Goal: Task Accomplishment & Management: Manage account settings

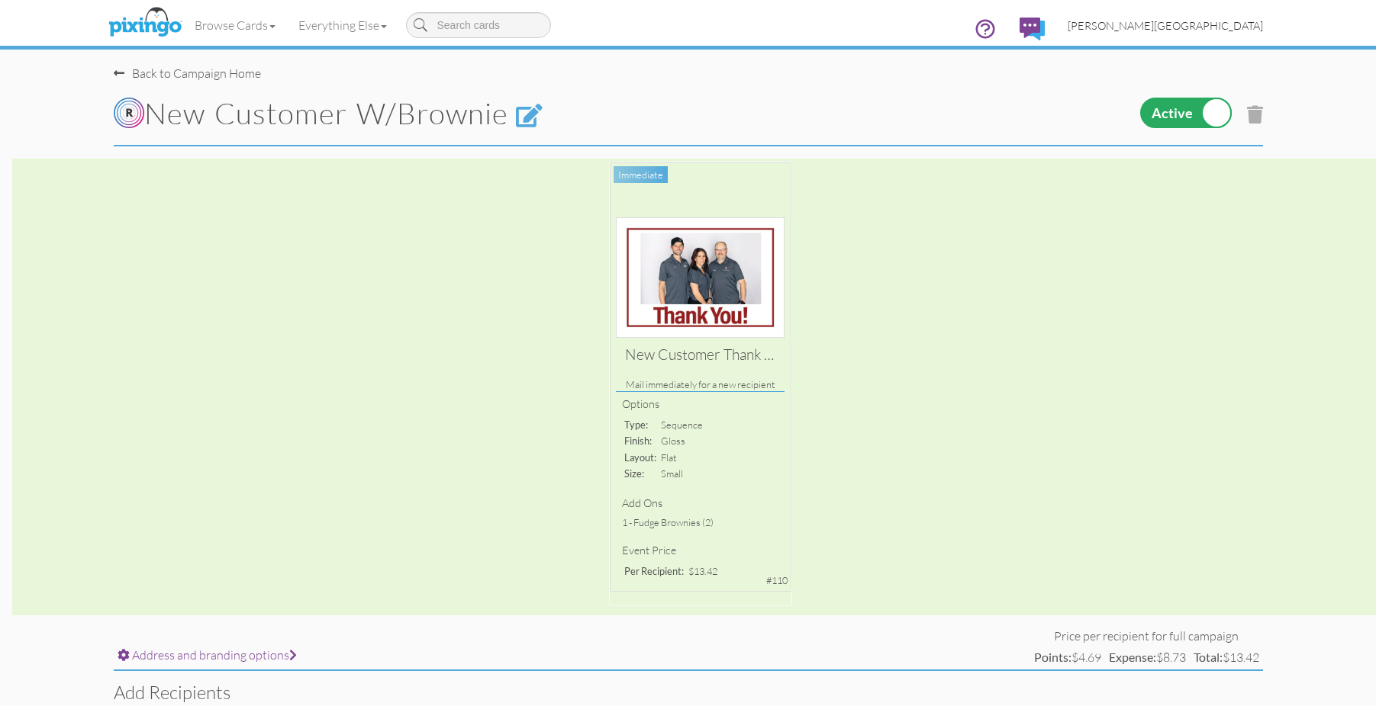
click at [1239, 29] on span "[PERSON_NAME][GEOGRAPHIC_DATA]" at bounding box center [1164, 25] width 195 height 13
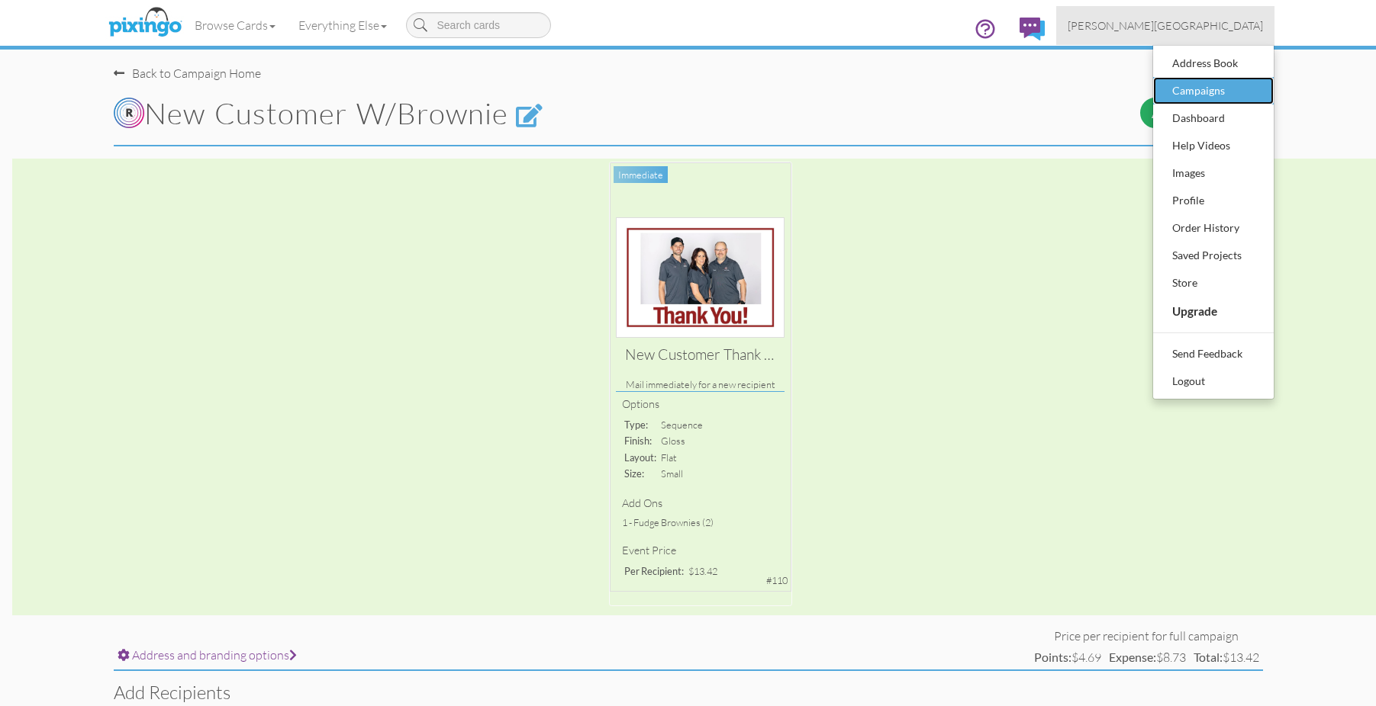
click at [1212, 92] on div "Campaigns" at bounding box center [1213, 90] width 90 height 23
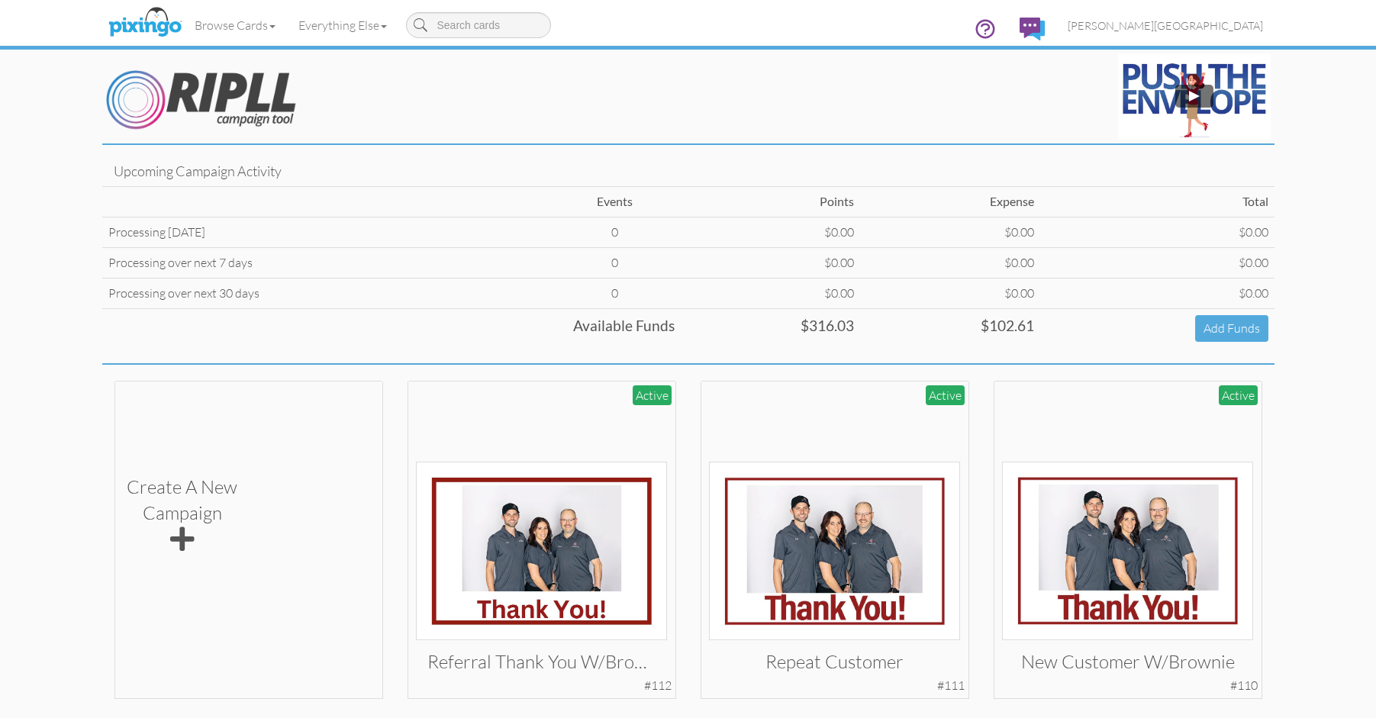
scroll to position [56, 0]
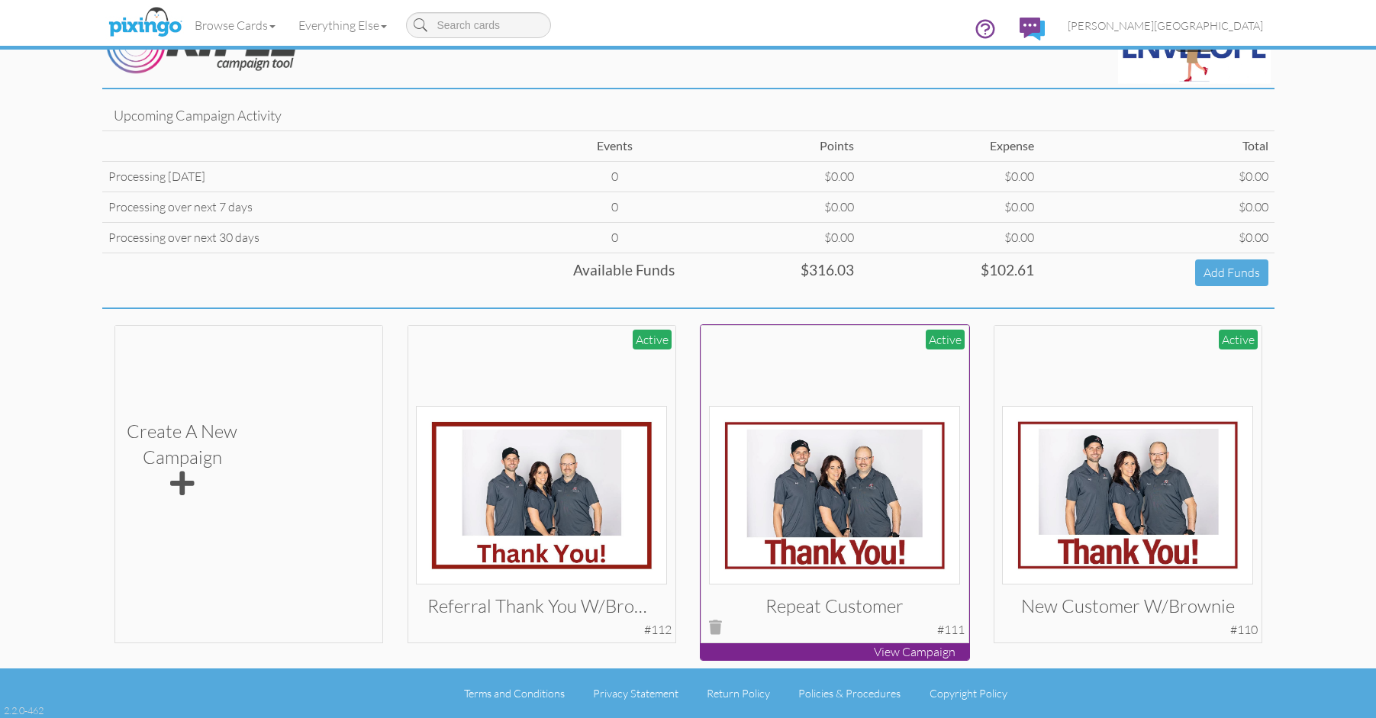
click at [879, 433] on img at bounding box center [834, 495] width 251 height 179
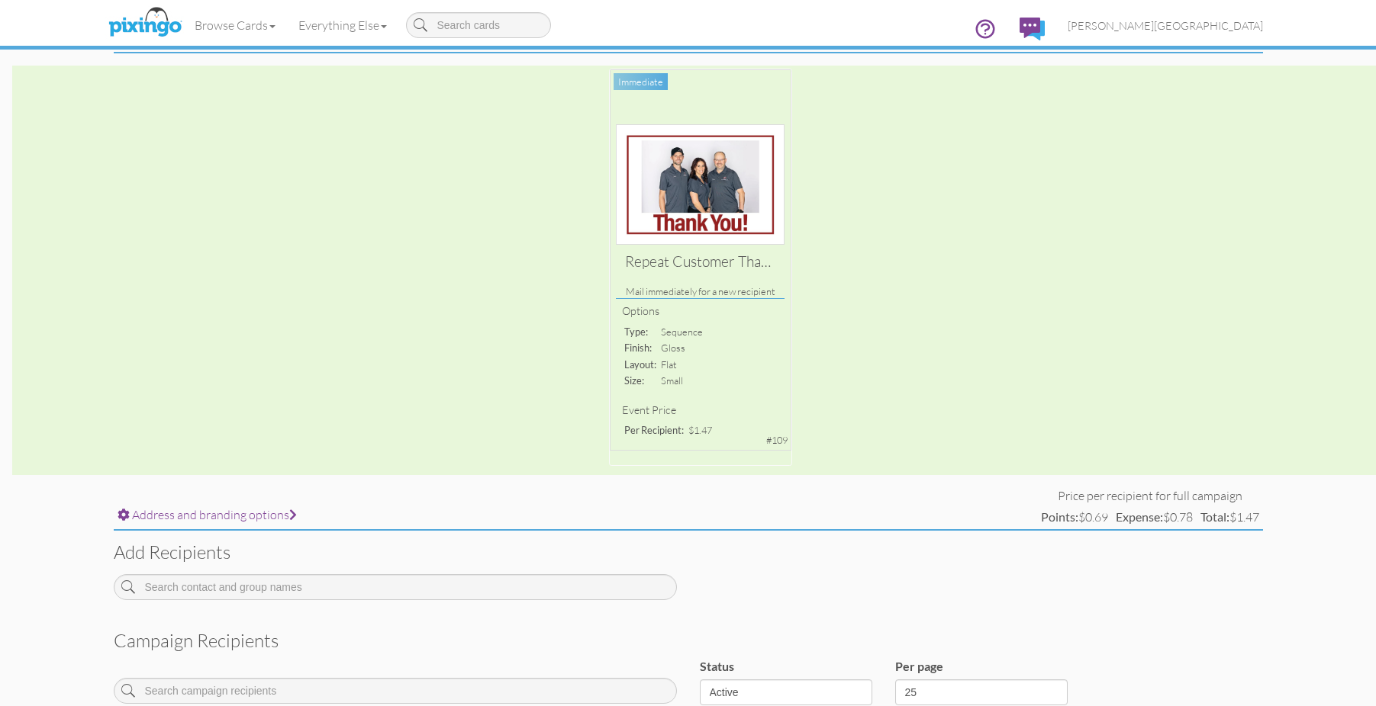
scroll to position [282, 0]
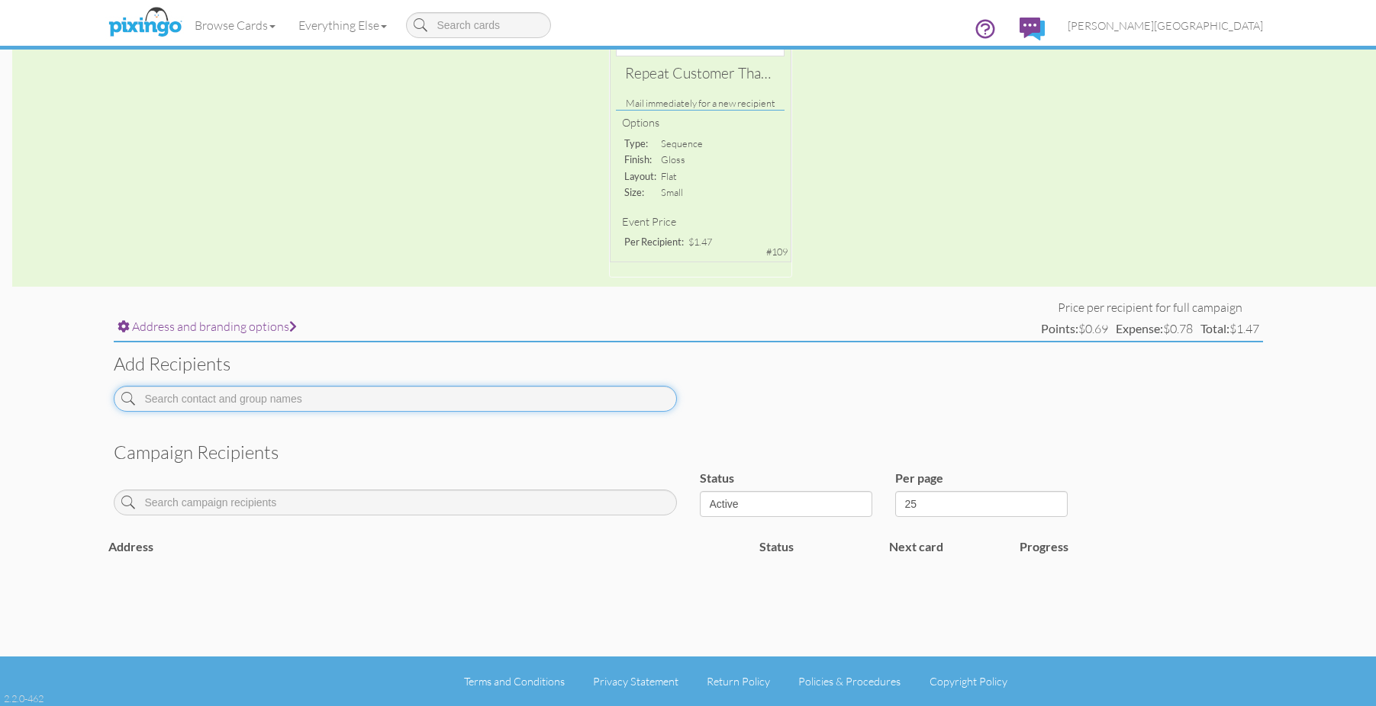
click at [343, 397] on input at bounding box center [395, 399] width 563 height 26
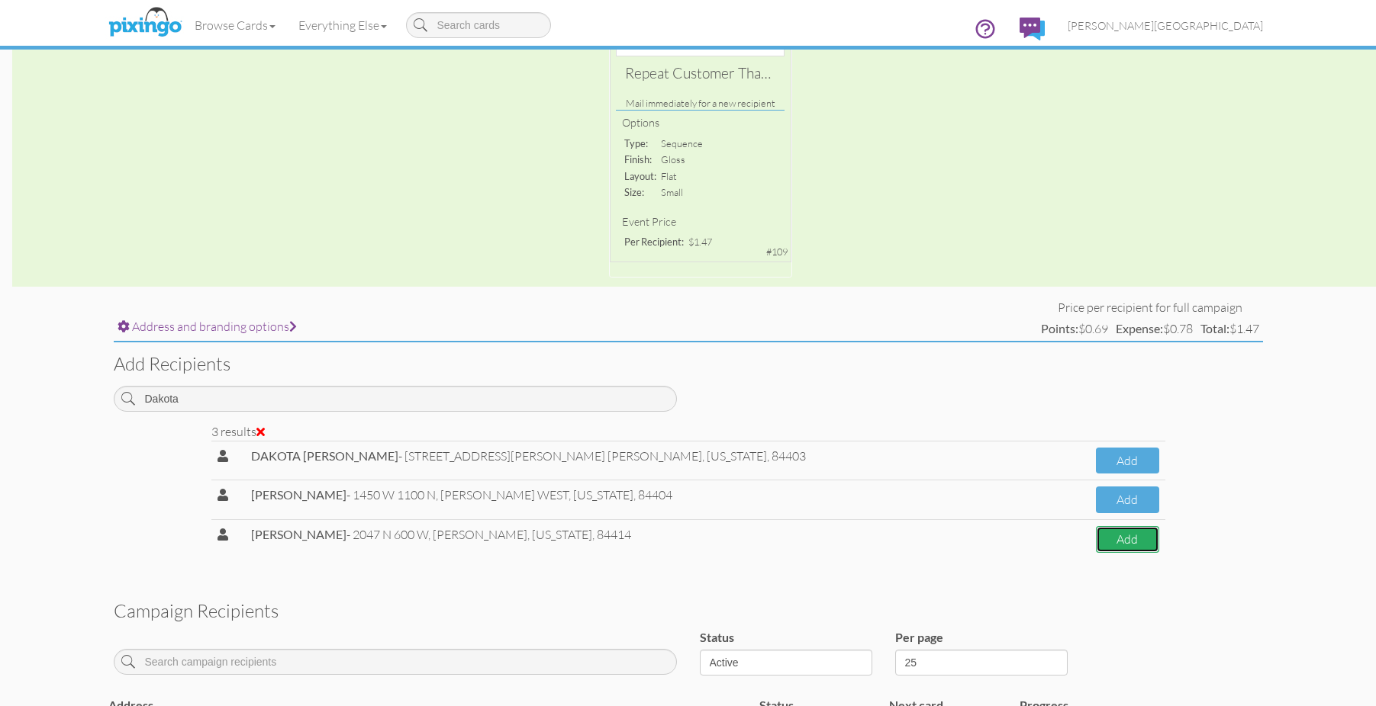
click at [1096, 546] on button "Add" at bounding box center [1127, 539] width 63 height 27
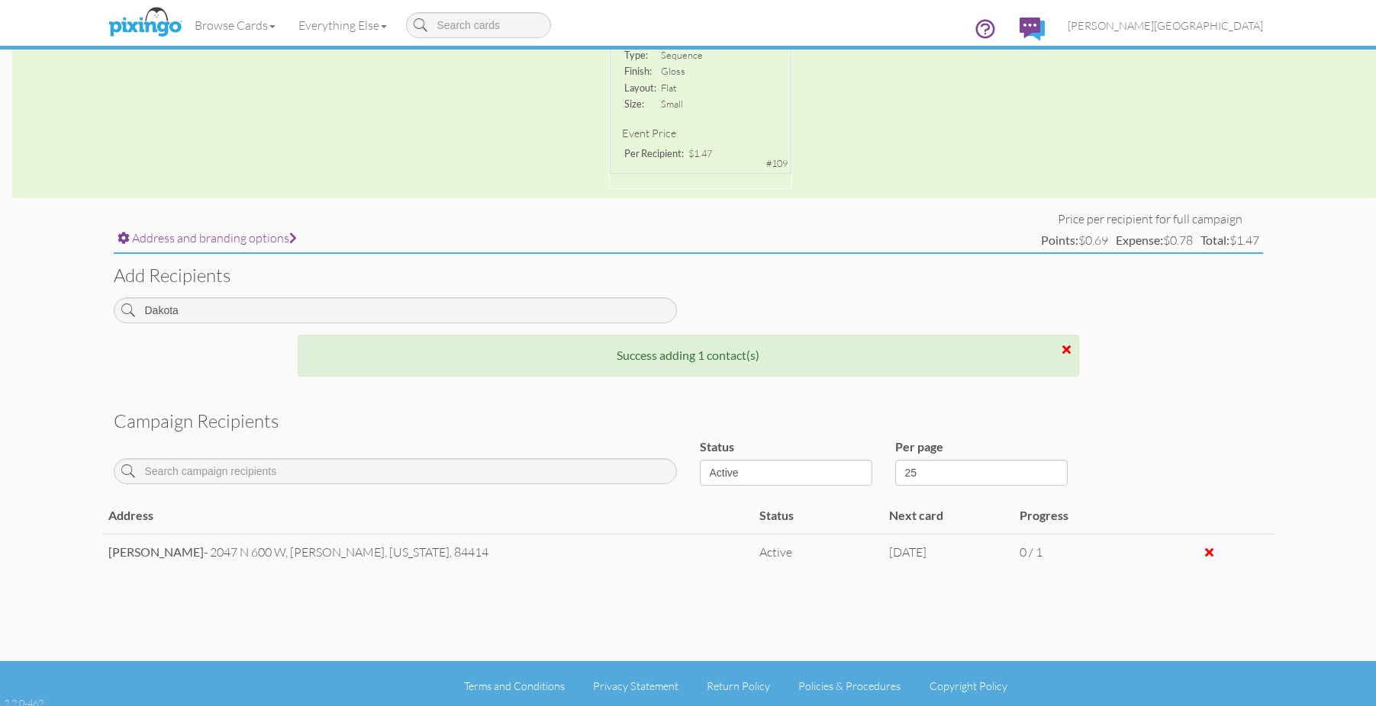
scroll to position [375, 0]
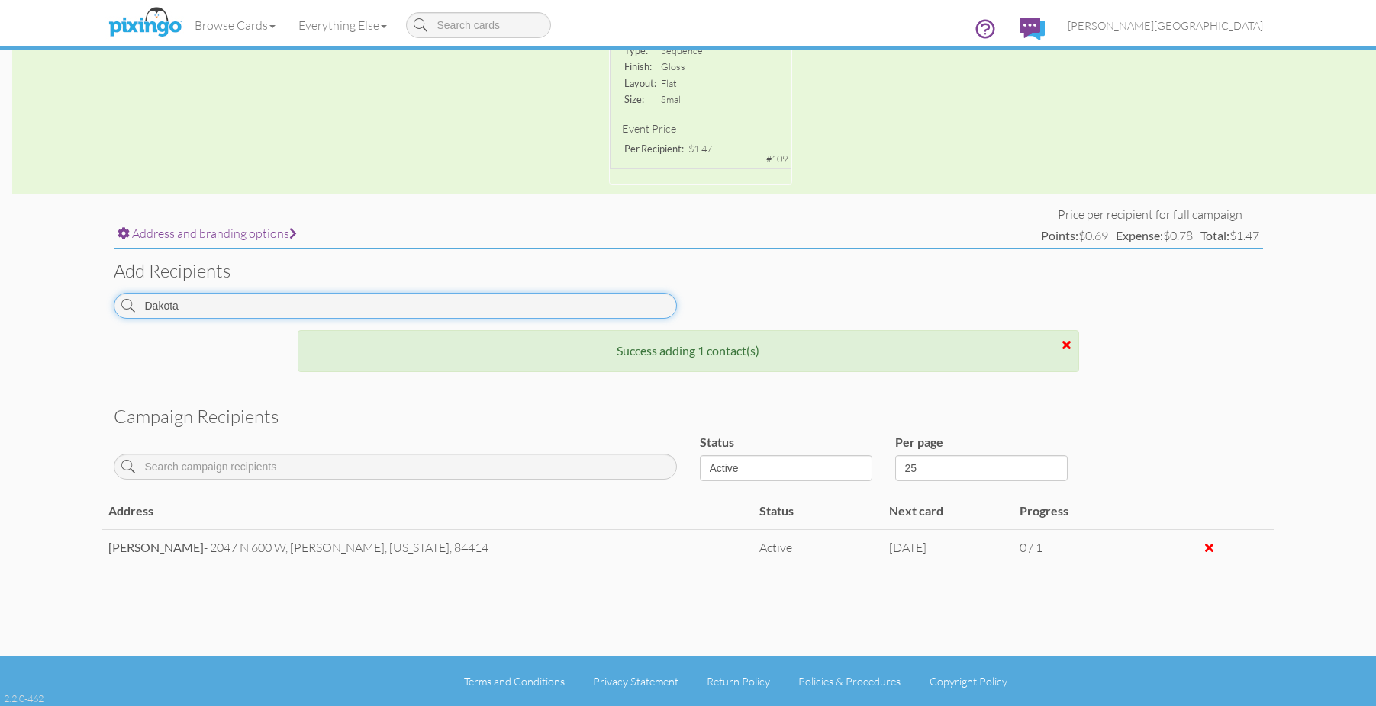
drag, startPoint x: 249, startPoint y: 311, endPoint x: 82, endPoint y: 305, distance: 167.2
click at [82, 305] on campaign-detail "Toggle navigation Visit Pixingo Mobile Browse Cards Business Accounting Automot…" at bounding box center [688, 165] width 1376 height 1081
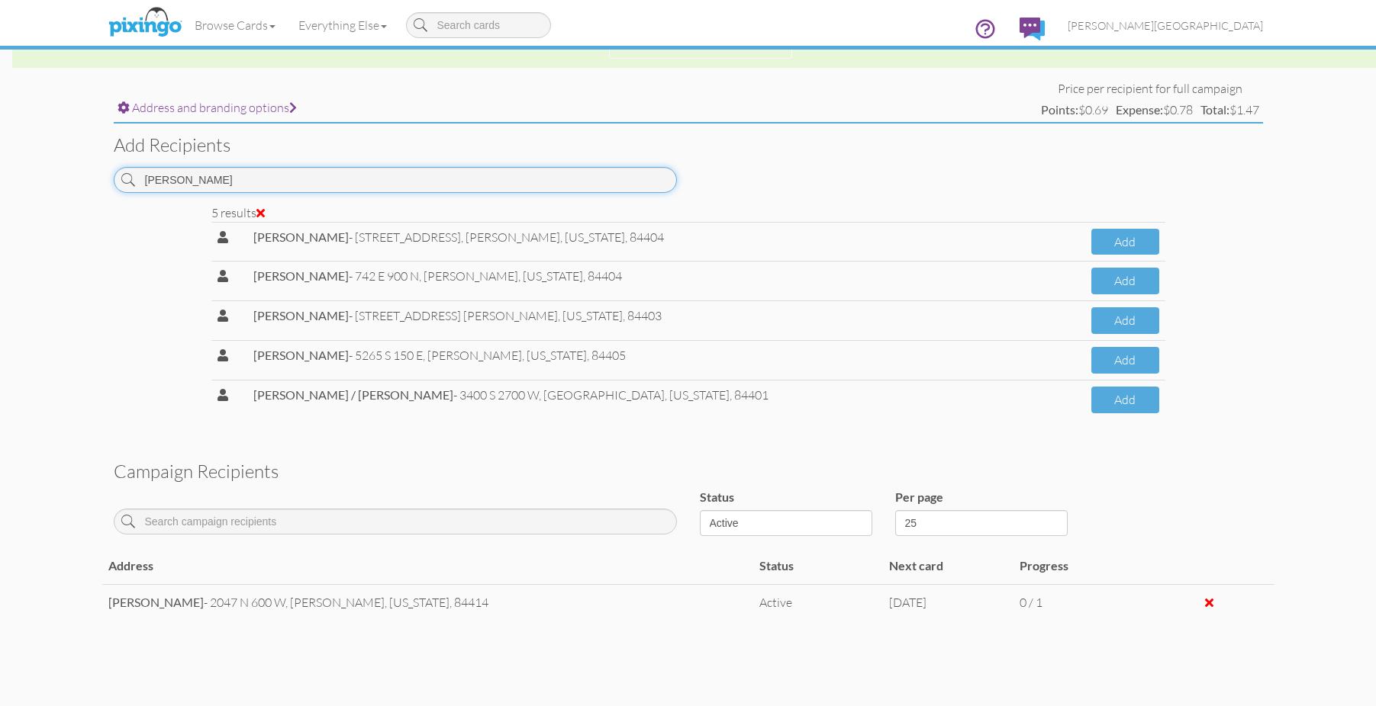
scroll to position [527, 0]
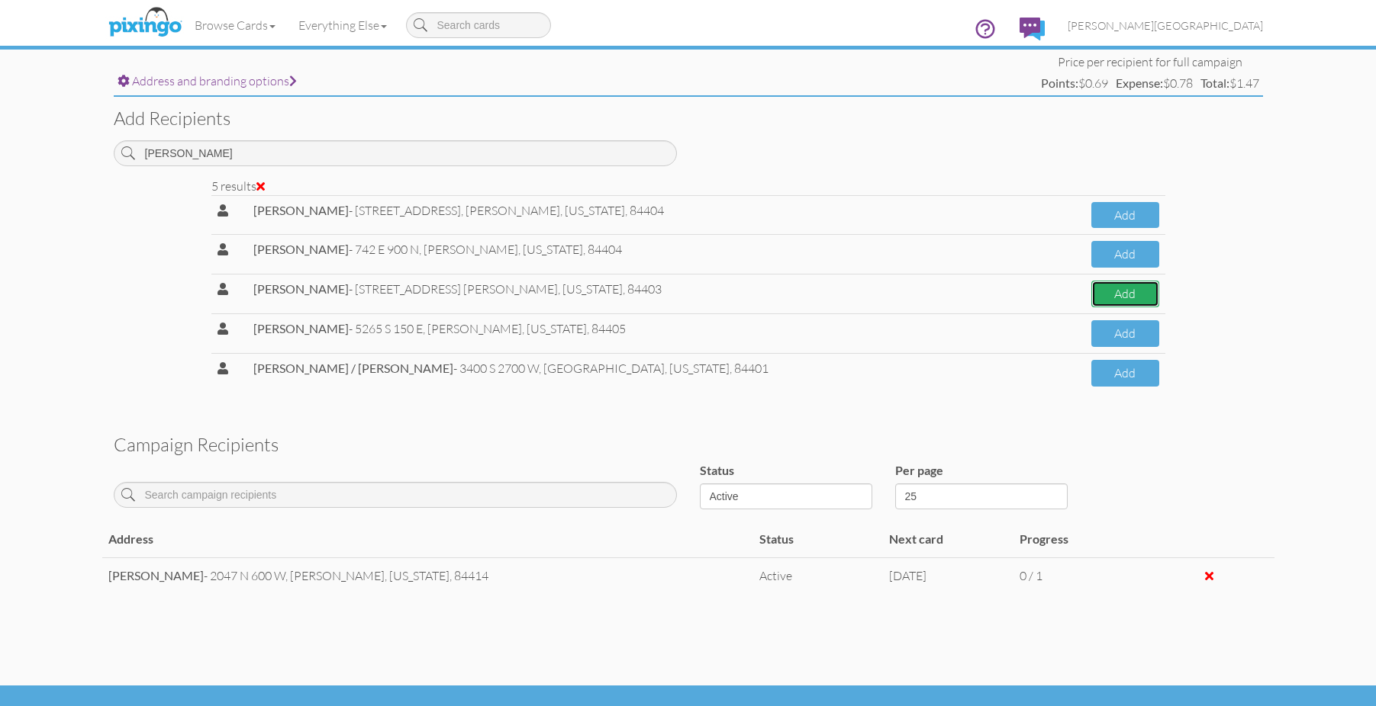
click at [1097, 291] on button "Add" at bounding box center [1125, 294] width 68 height 27
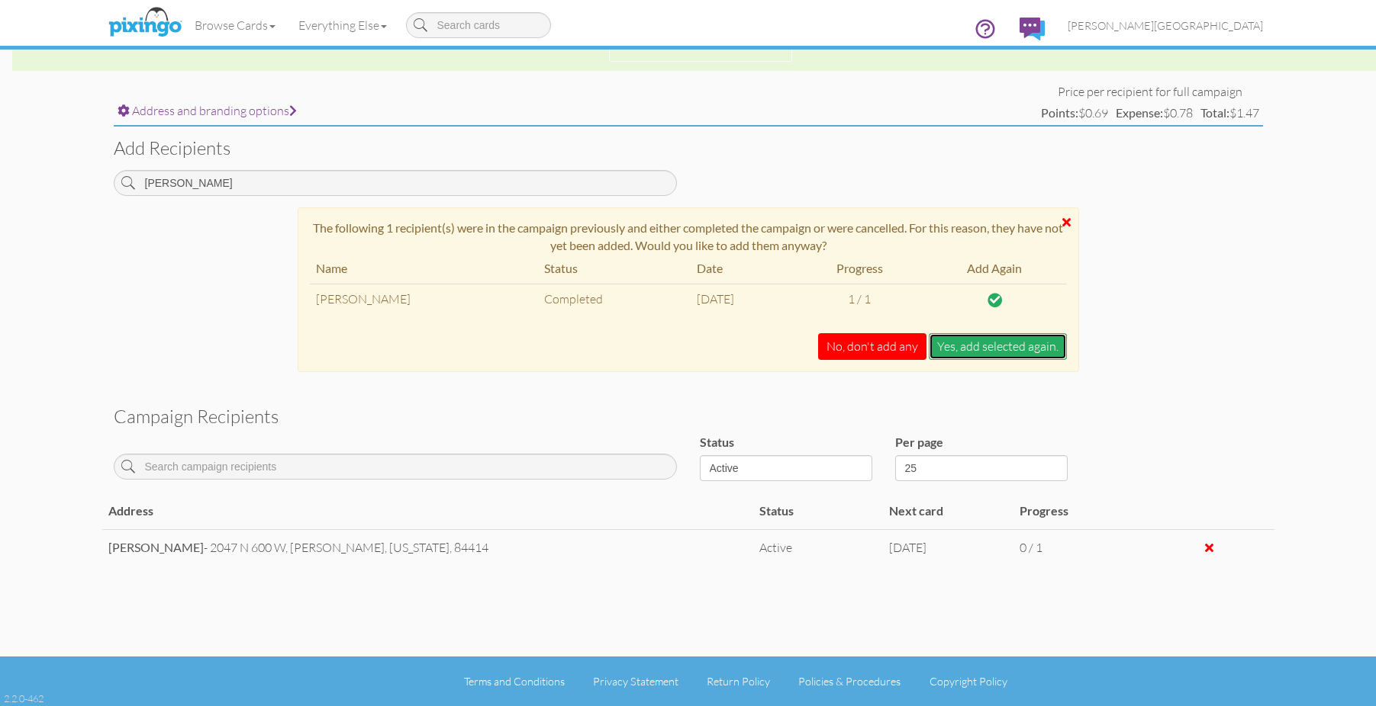
click at [939, 351] on button "Yes, add selected again." at bounding box center [997, 346] width 138 height 27
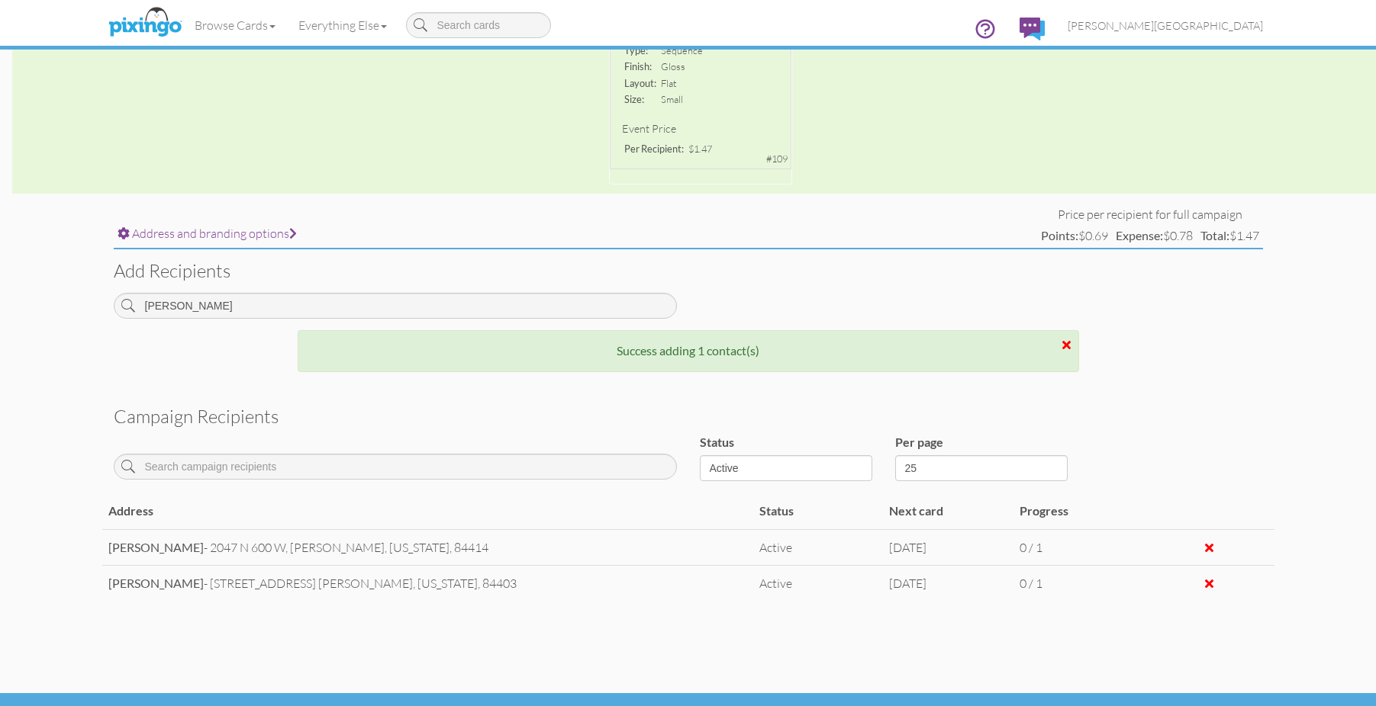
scroll to position [411, 0]
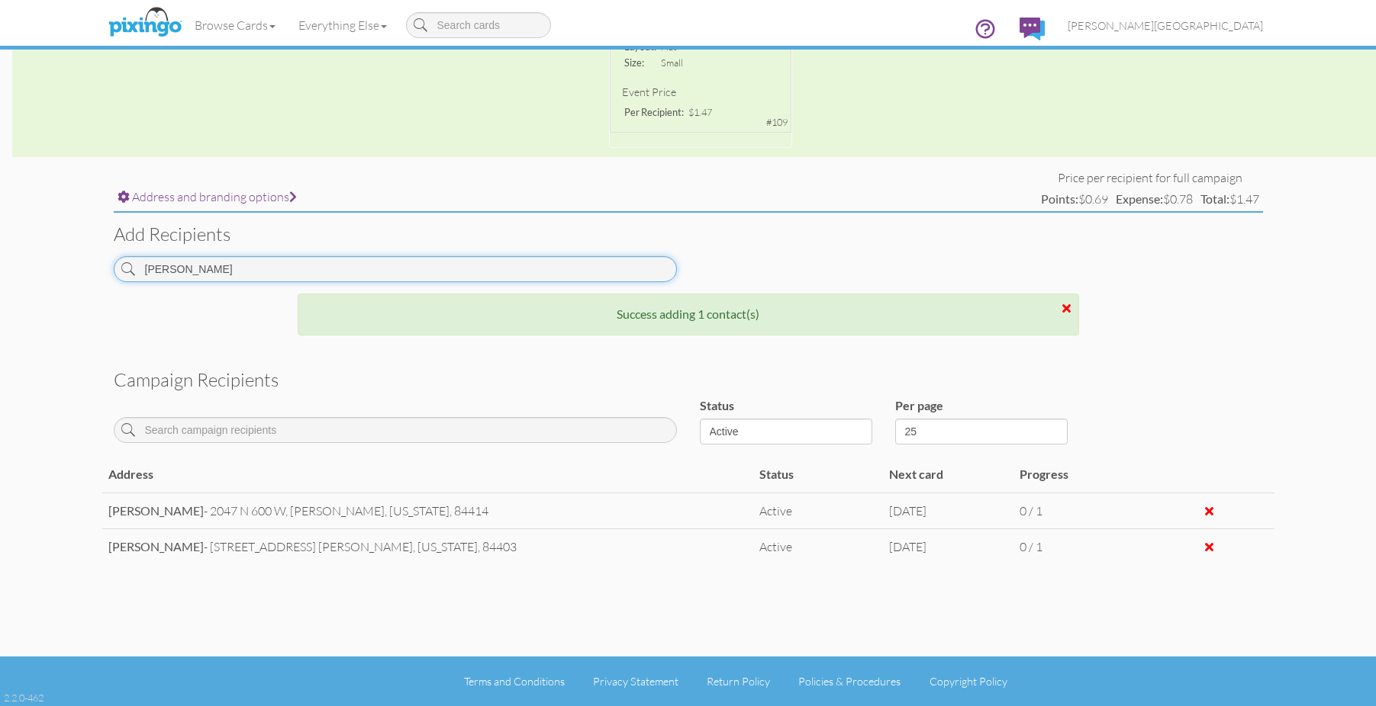
drag, startPoint x: 187, startPoint y: 269, endPoint x: 88, endPoint y: 270, distance: 98.4
click at [88, 270] on campaign-detail "Toggle navigation Visit Pixingo Mobile Browse Cards Business Accounting Automot…" at bounding box center [688, 148] width 1376 height 1118
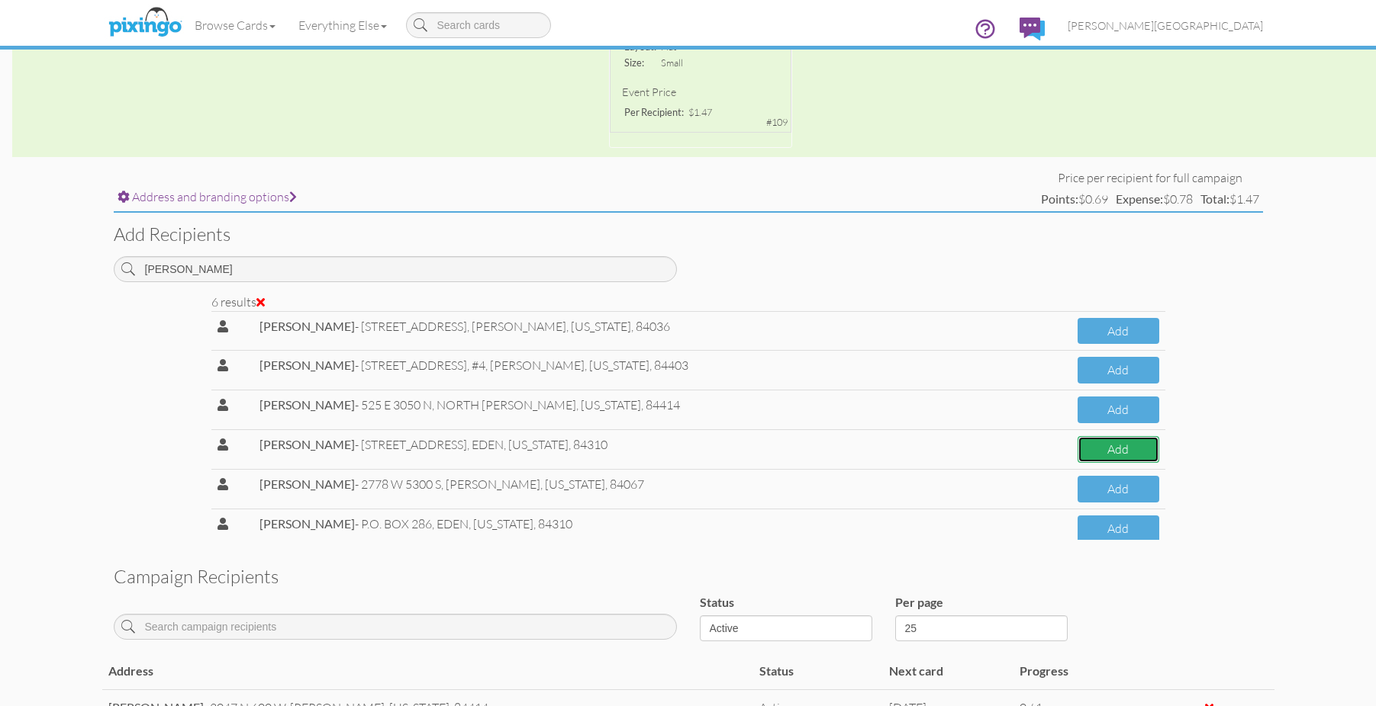
click at [1096, 456] on button "Add" at bounding box center [1117, 449] width 81 height 27
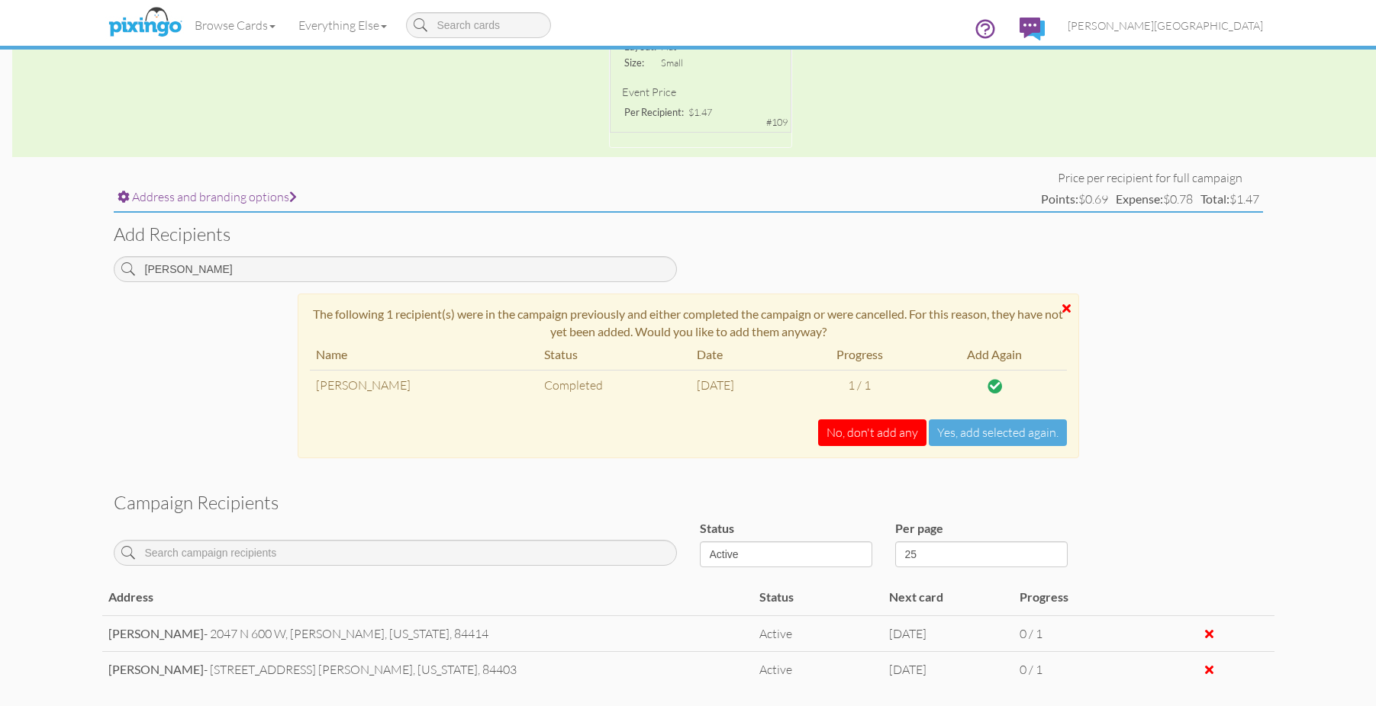
click at [987, 446] on div "The following 1 recipient(s) were in the campaign previously and either complet…" at bounding box center [688, 376] width 781 height 165
click at [986, 434] on button "Yes, add selected again." at bounding box center [997, 433] width 138 height 27
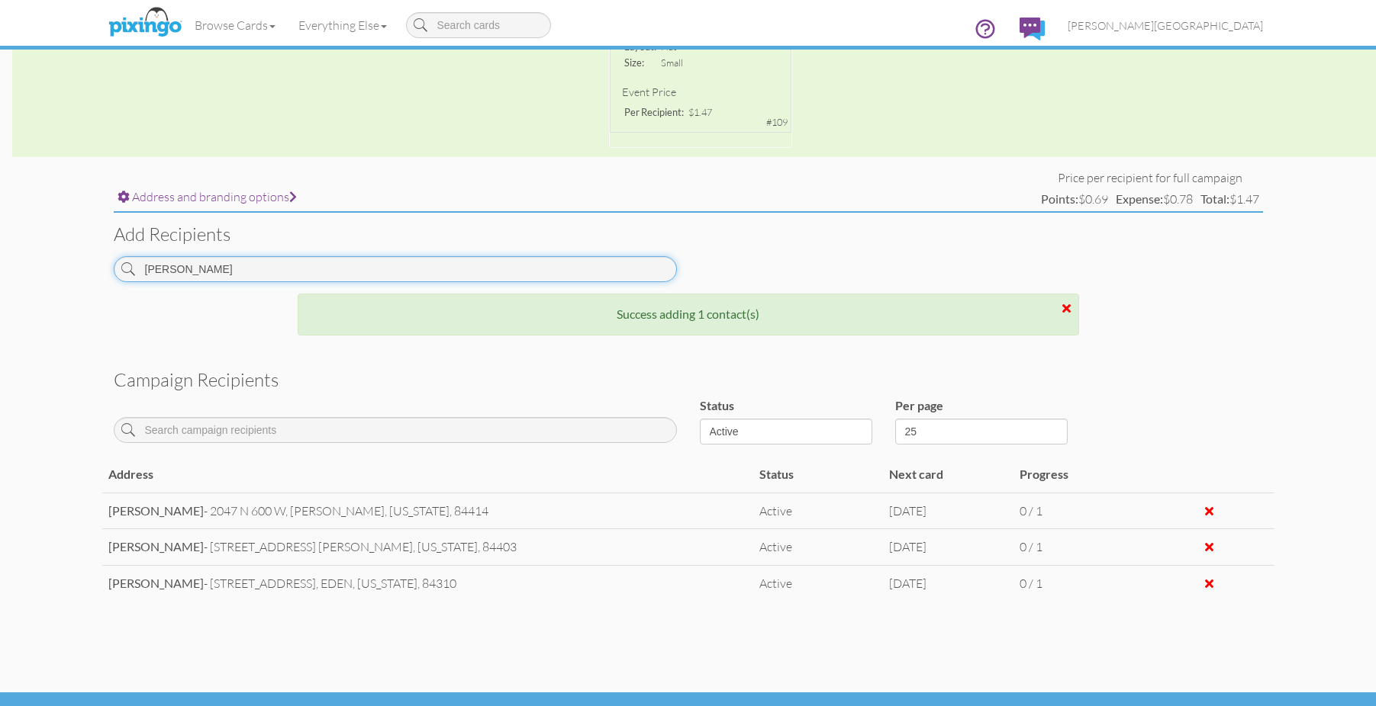
drag, startPoint x: 206, startPoint y: 271, endPoint x: 73, endPoint y: 264, distance: 132.9
click at [73, 265] on campaign-detail "Toggle navigation Visit Pixingo Mobile Browse Cards Business Accounting Automot…" at bounding box center [688, 166] width 1376 height 1154
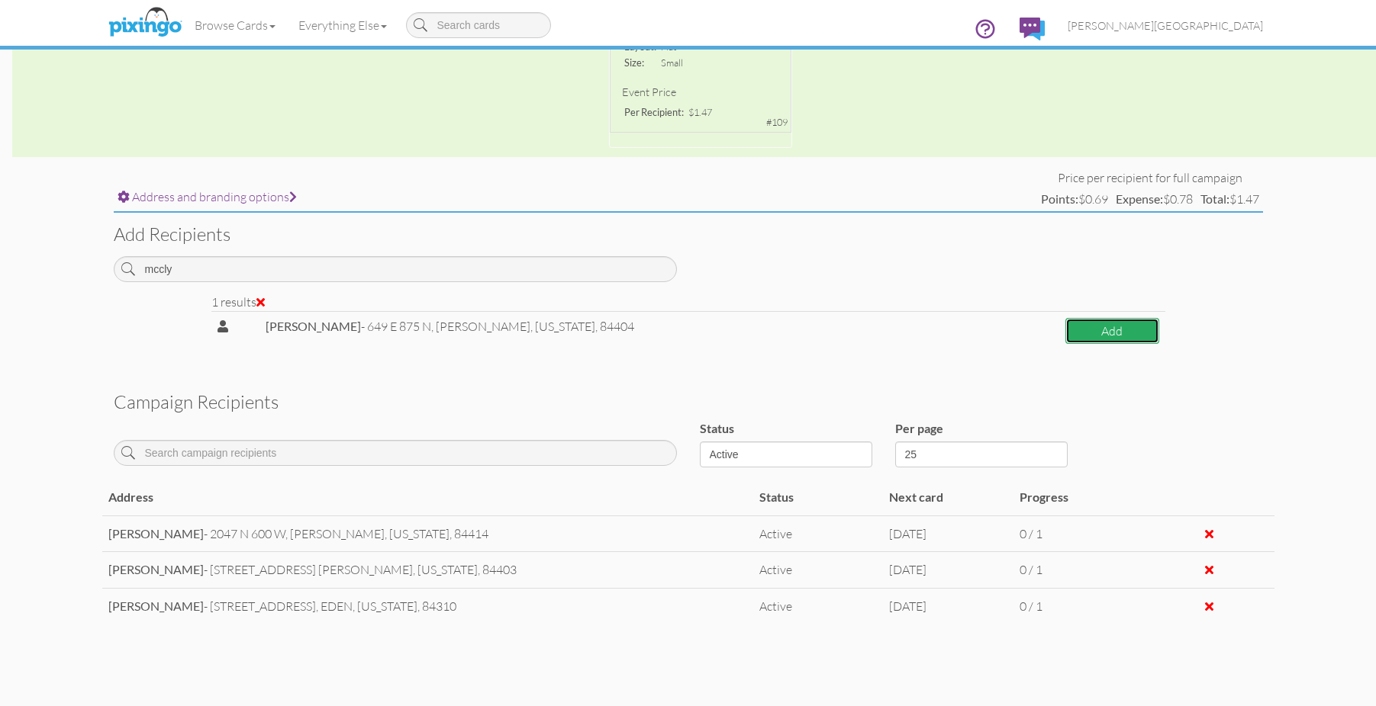
click at [1089, 339] on button "Add" at bounding box center [1112, 331] width 94 height 27
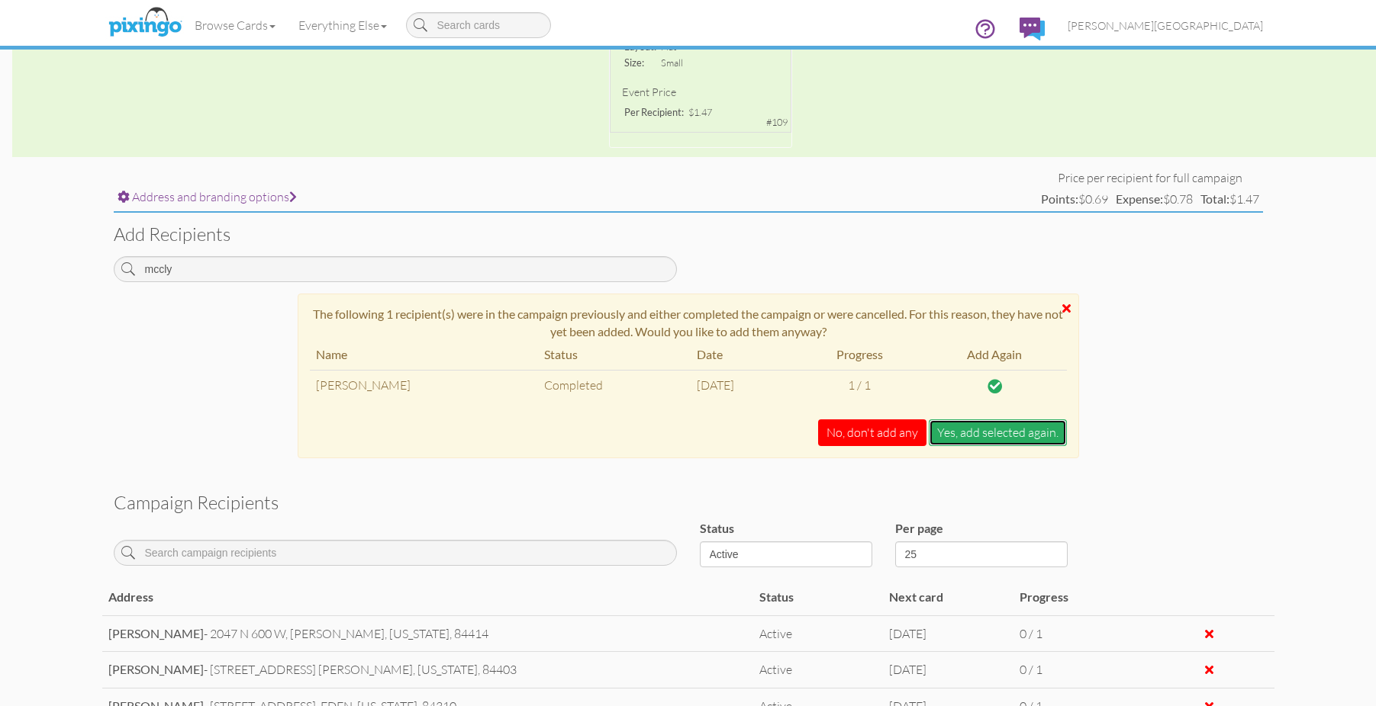
click at [1034, 437] on button "Yes, add selected again." at bounding box center [997, 433] width 138 height 27
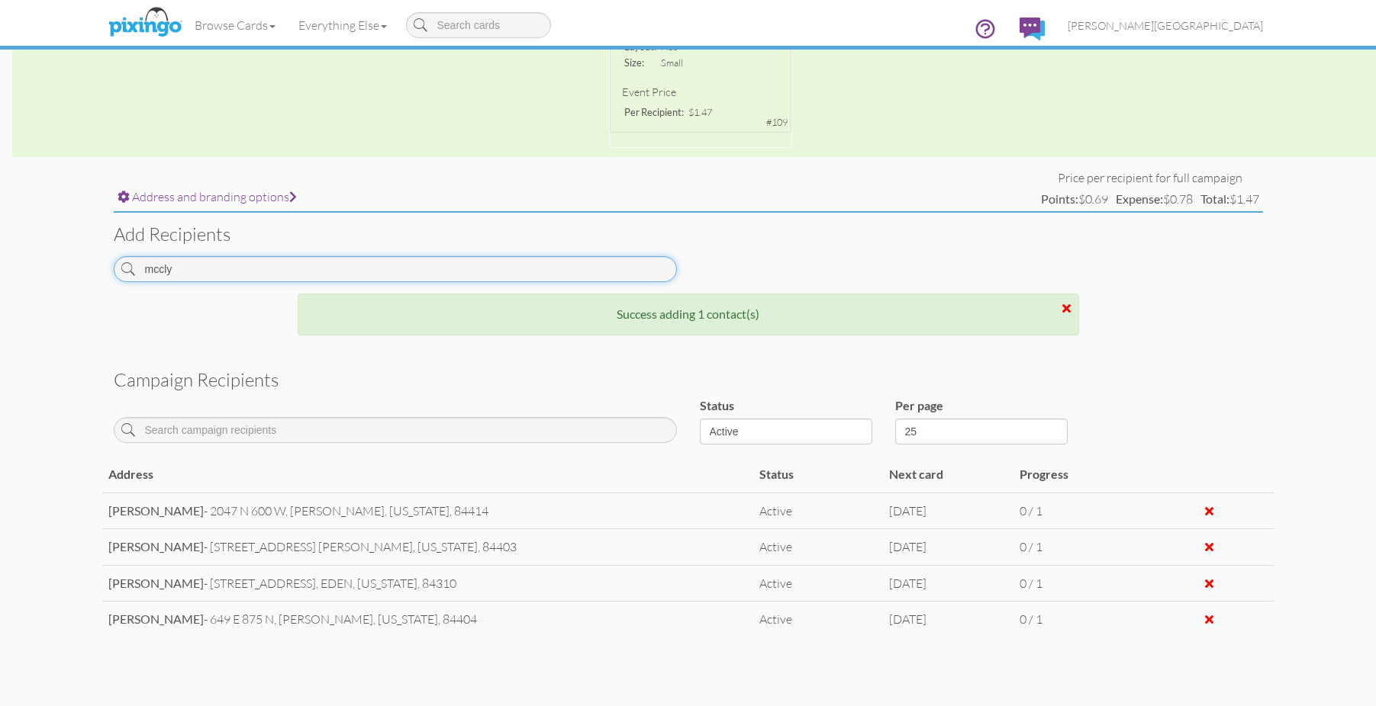
drag, startPoint x: 181, startPoint y: 269, endPoint x: 60, endPoint y: 269, distance: 120.5
click at [60, 269] on campaign-detail "Toggle navigation Visit Pixingo Mobile Browse Cards Business Accounting Automot…" at bounding box center [688, 184] width 1376 height 1190
type input "n"
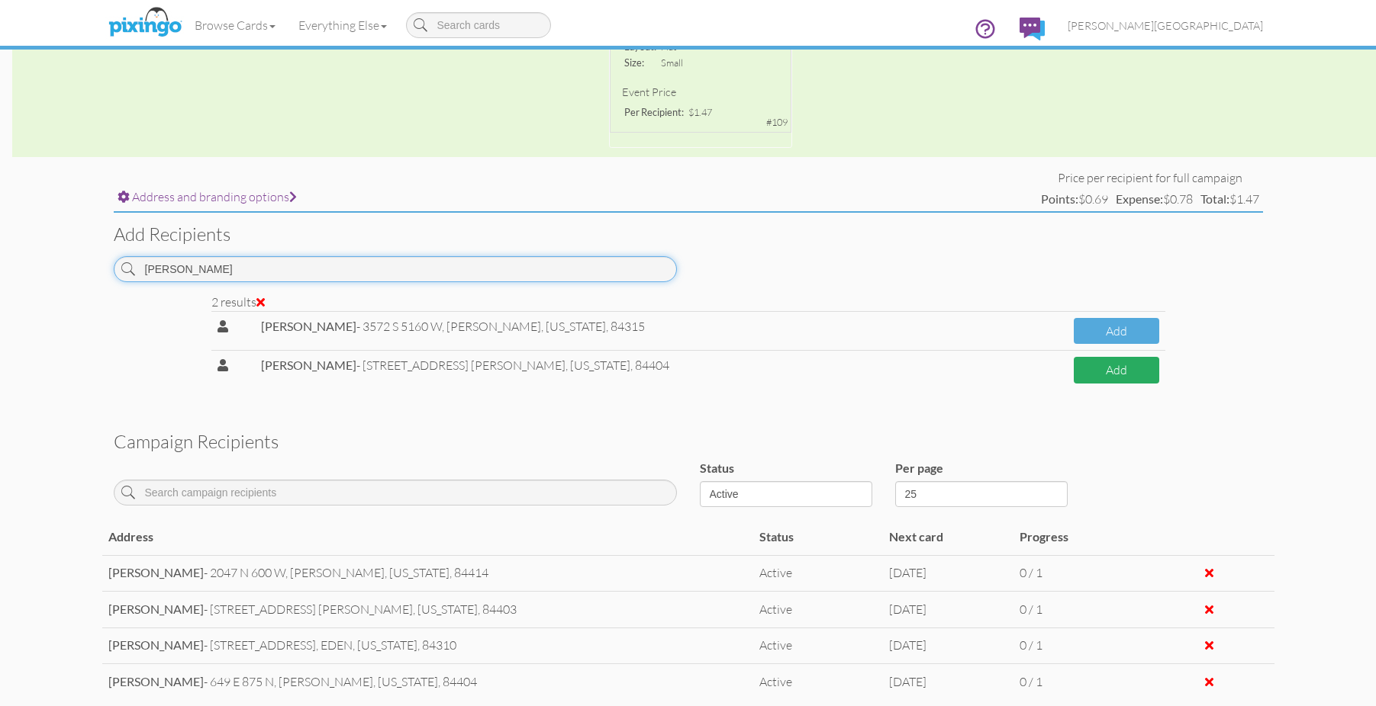
type input "[PERSON_NAME]"
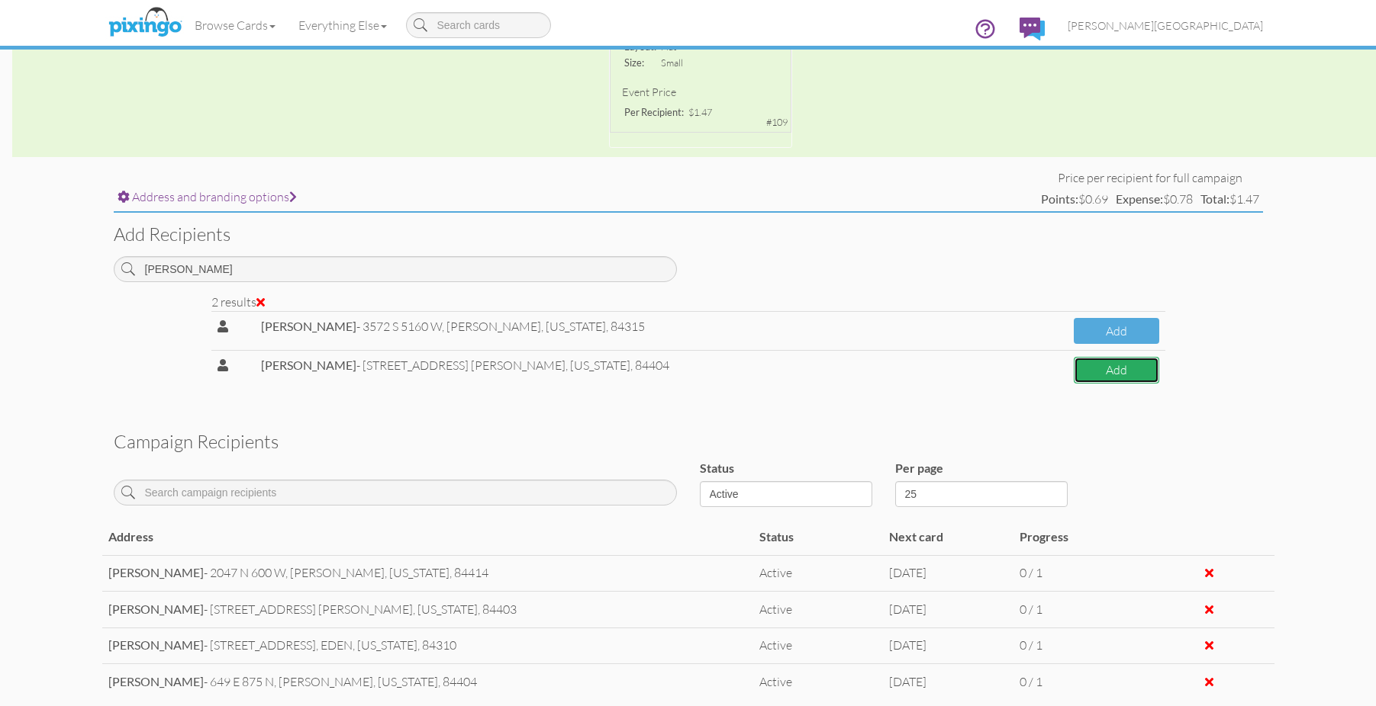
click at [1092, 369] on button "Add" at bounding box center [1115, 370] width 85 height 27
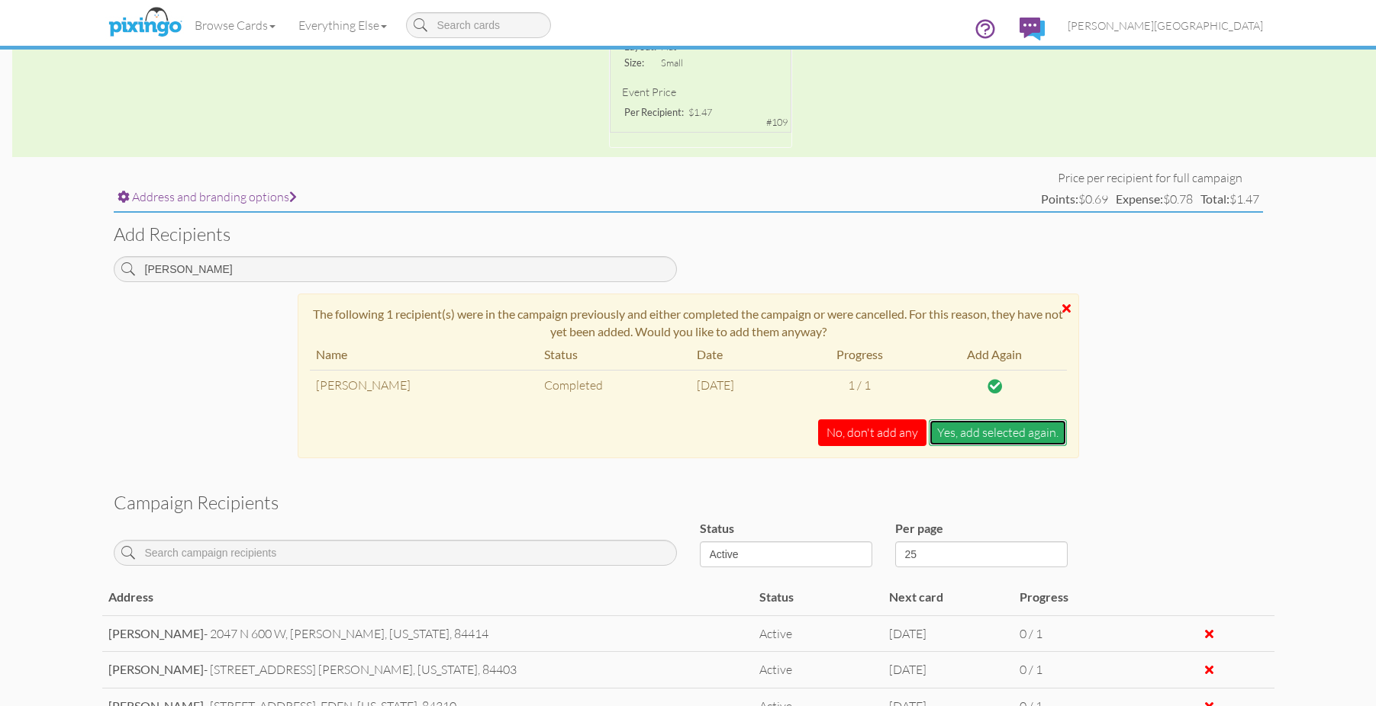
click at [1040, 432] on button "Yes, add selected again." at bounding box center [997, 433] width 138 height 27
